Goal: Information Seeking & Learning: Learn about a topic

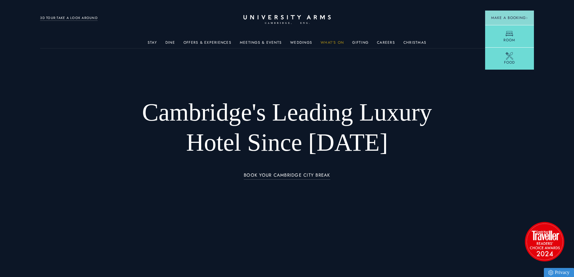
click at [336, 43] on link "What's On" at bounding box center [332, 44] width 23 height 8
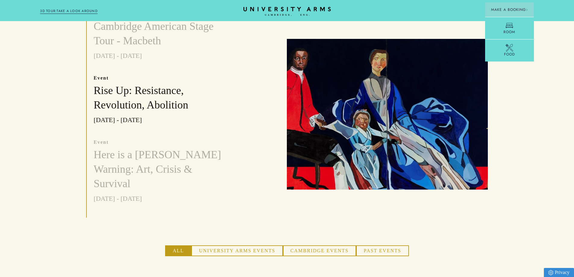
scroll to position [211, 0]
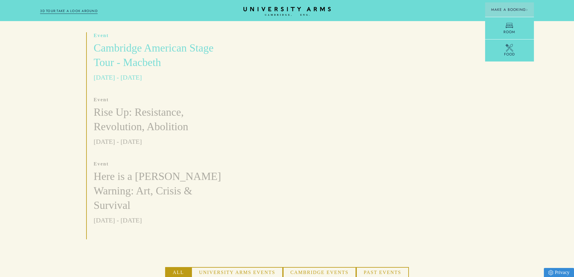
click at [151, 50] on h3 "Cambridge American Stage Tour - Macbeth" at bounding box center [163, 55] width 138 height 29
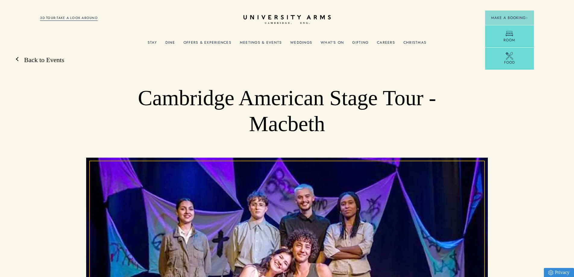
click at [20, 62] on link "Back to Events" at bounding box center [41, 59] width 46 height 9
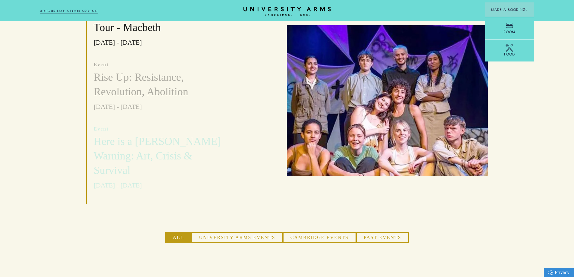
scroll to position [362, 0]
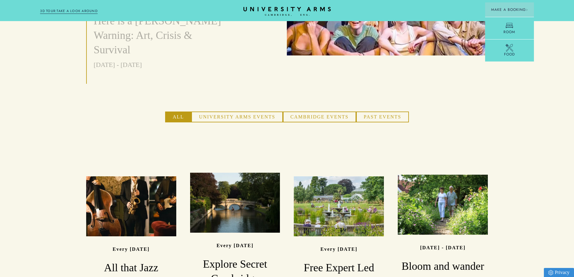
click at [222, 112] on button "University Arms Events" at bounding box center [236, 117] width 91 height 11
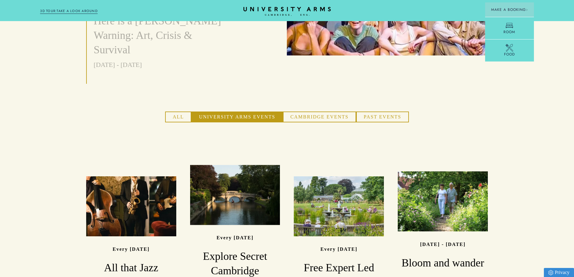
click at [317, 112] on button "Cambridge Events" at bounding box center [319, 117] width 73 height 11
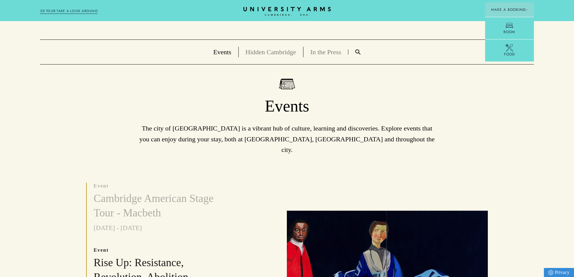
scroll to position [0, 0]
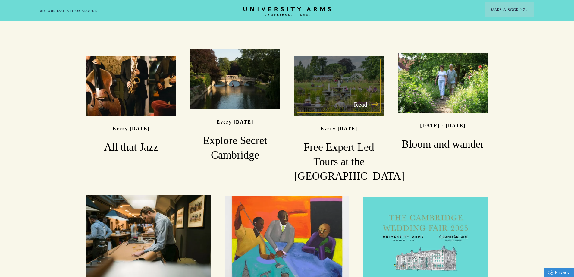
scroll to position [362, 0]
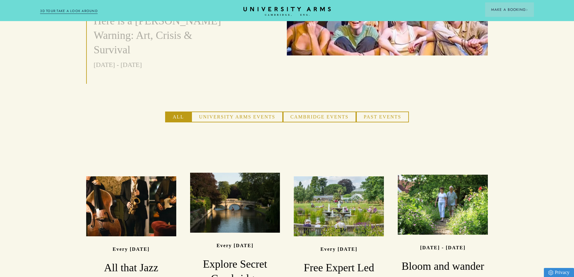
click at [293, 112] on button "Cambridge Events" at bounding box center [319, 117] width 73 height 11
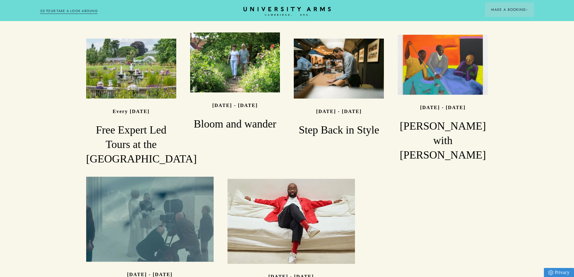
scroll to position [543, 0]
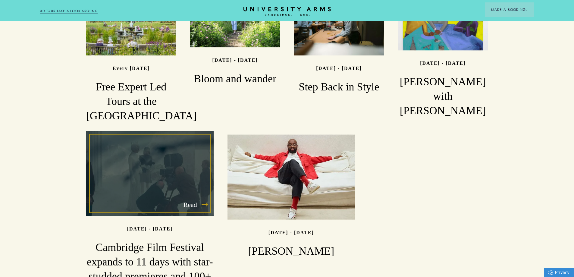
click at [163, 147] on div "Read" at bounding box center [149, 173] width 127 height 85
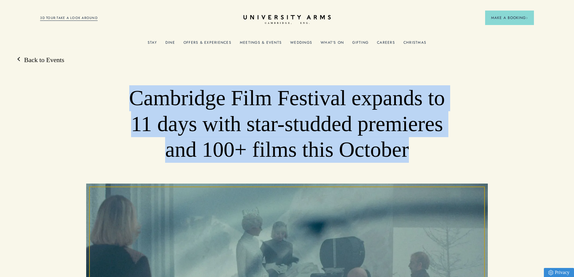
drag, startPoint x: 131, startPoint y: 92, endPoint x: 420, endPoint y: 157, distance: 296.2
click at [420, 157] on div "Cambridge Film Festival expands to 11 days with star-studded premieres and 100+…" at bounding box center [287, 234] width 574 height 299
copy h1 "Cambridge Film Festival expands to 11 days with star-studded premieres and 100+…"
